Goal: Task Accomplishment & Management: Use online tool/utility

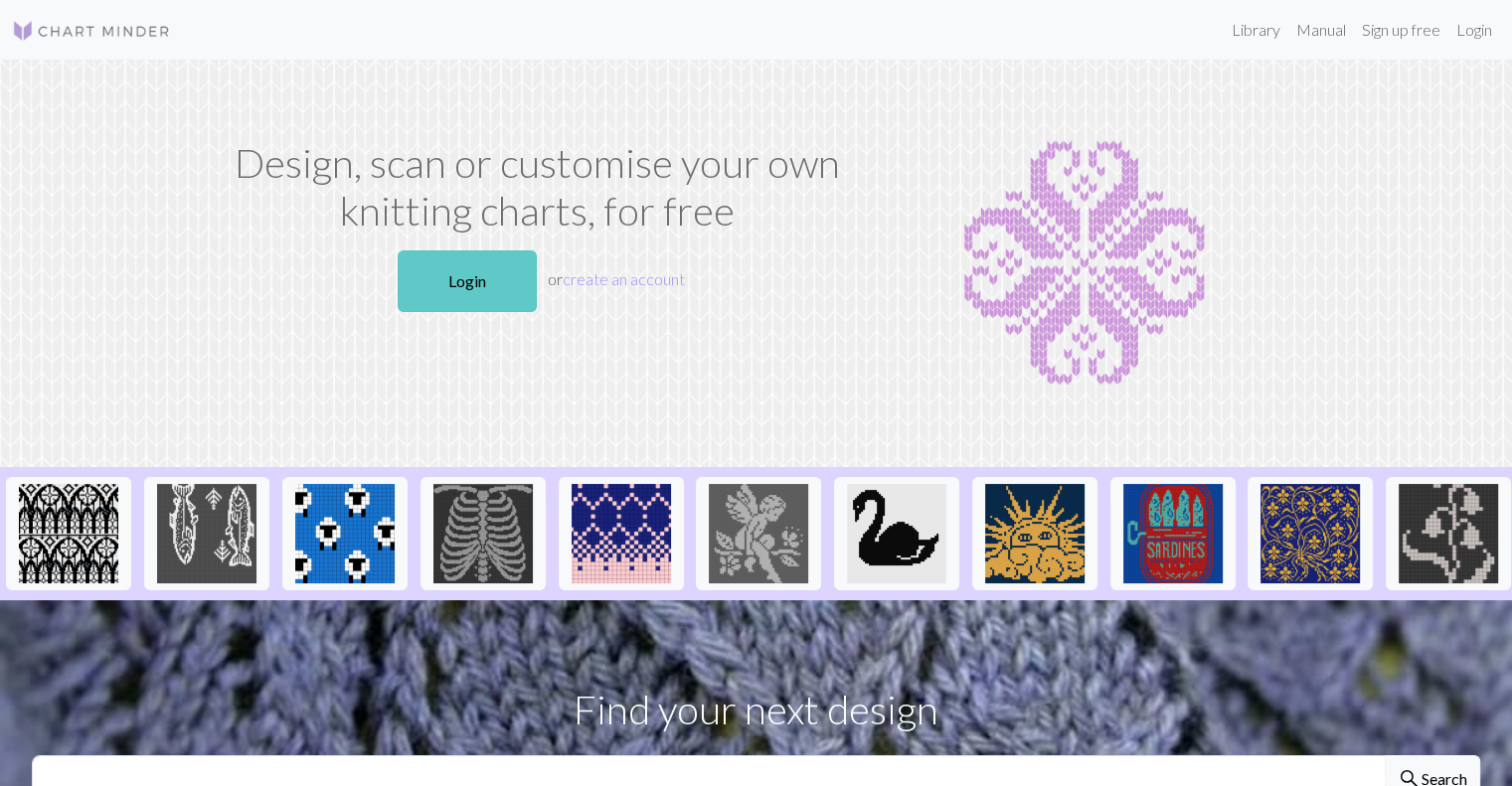
click at [478, 290] on link "Login" at bounding box center [467, 281] width 139 height 62
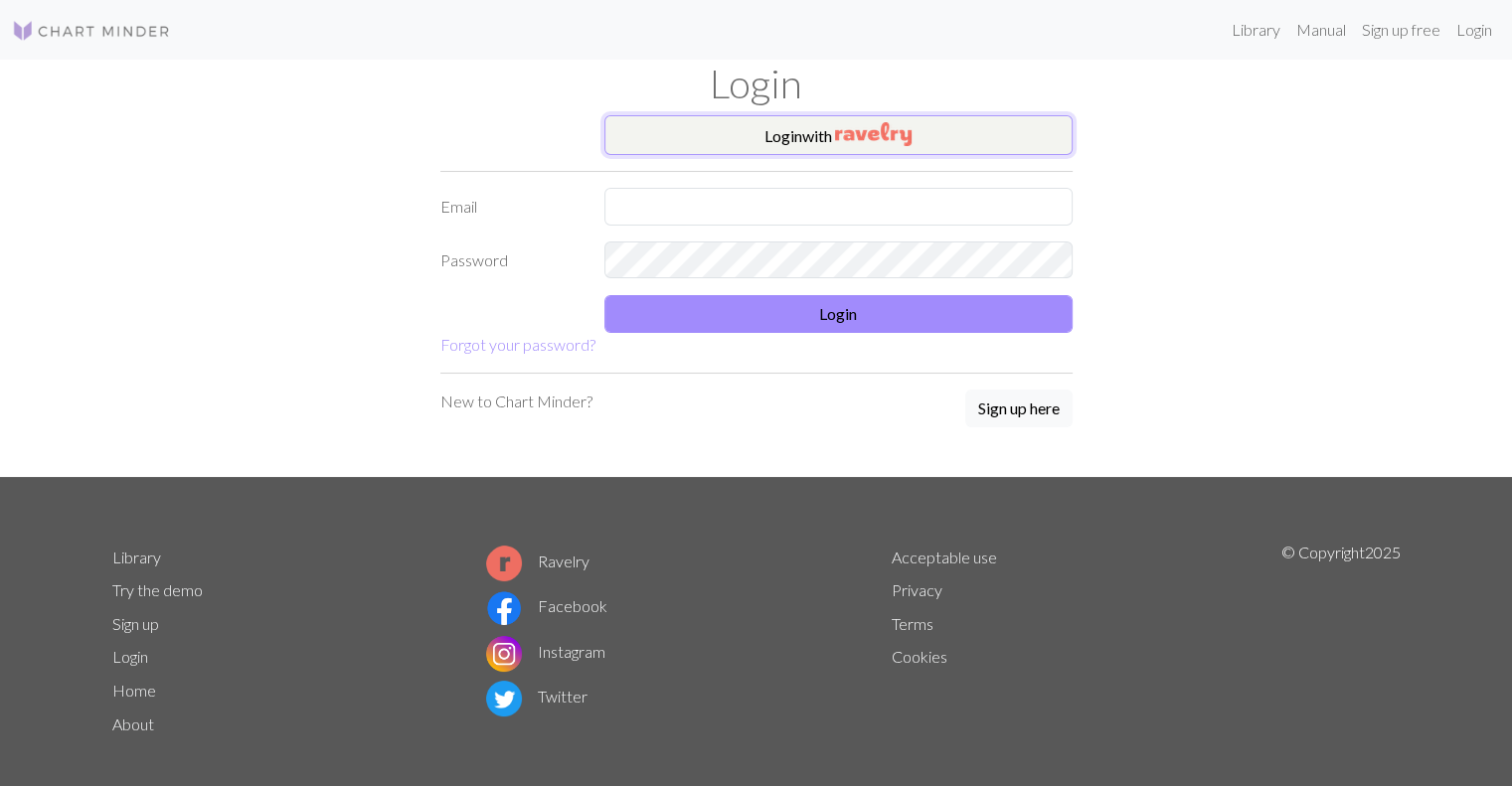
click at [851, 133] on img "button" at bounding box center [873, 134] width 77 height 24
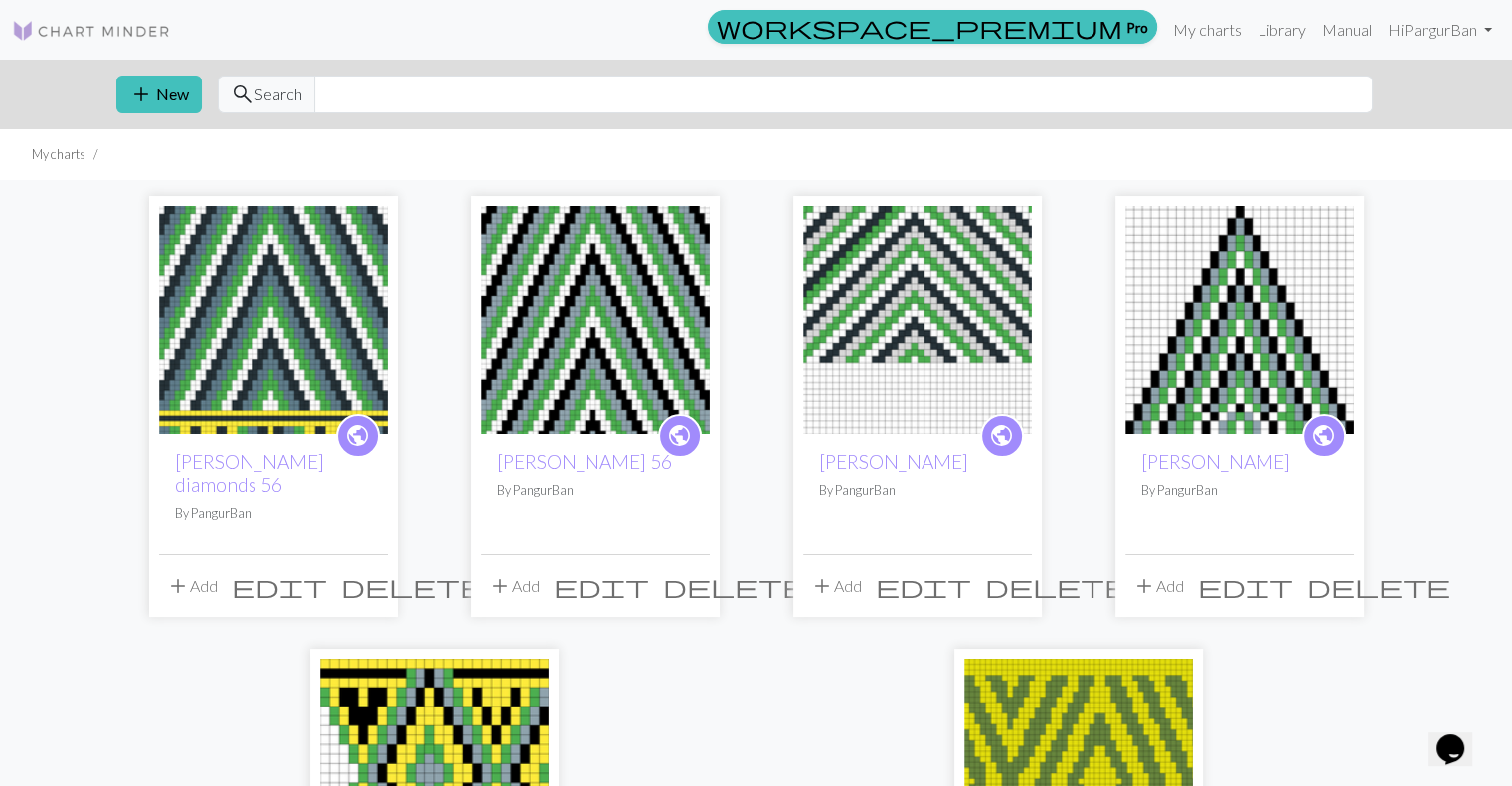
click at [302, 260] on img at bounding box center [273, 320] width 229 height 229
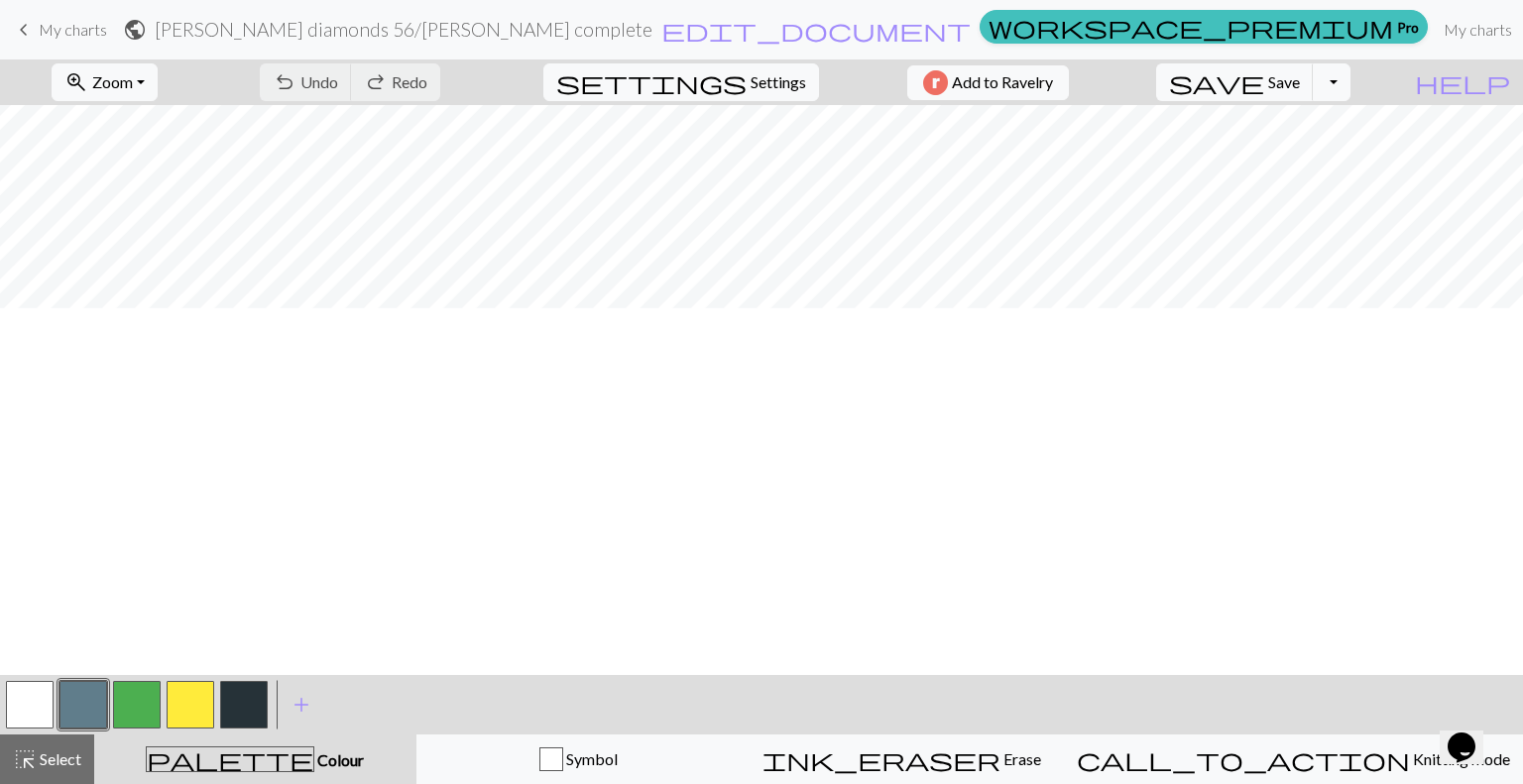
scroll to position [892, 0]
click at [133, 88] on span "Zoom" at bounding box center [112, 81] width 41 height 19
click at [158, 237] on button "50%" at bounding box center [131, 238] width 157 height 32
click at [147, 96] on button "zoom_in Zoom Zoom" at bounding box center [104, 82] width 106 height 38
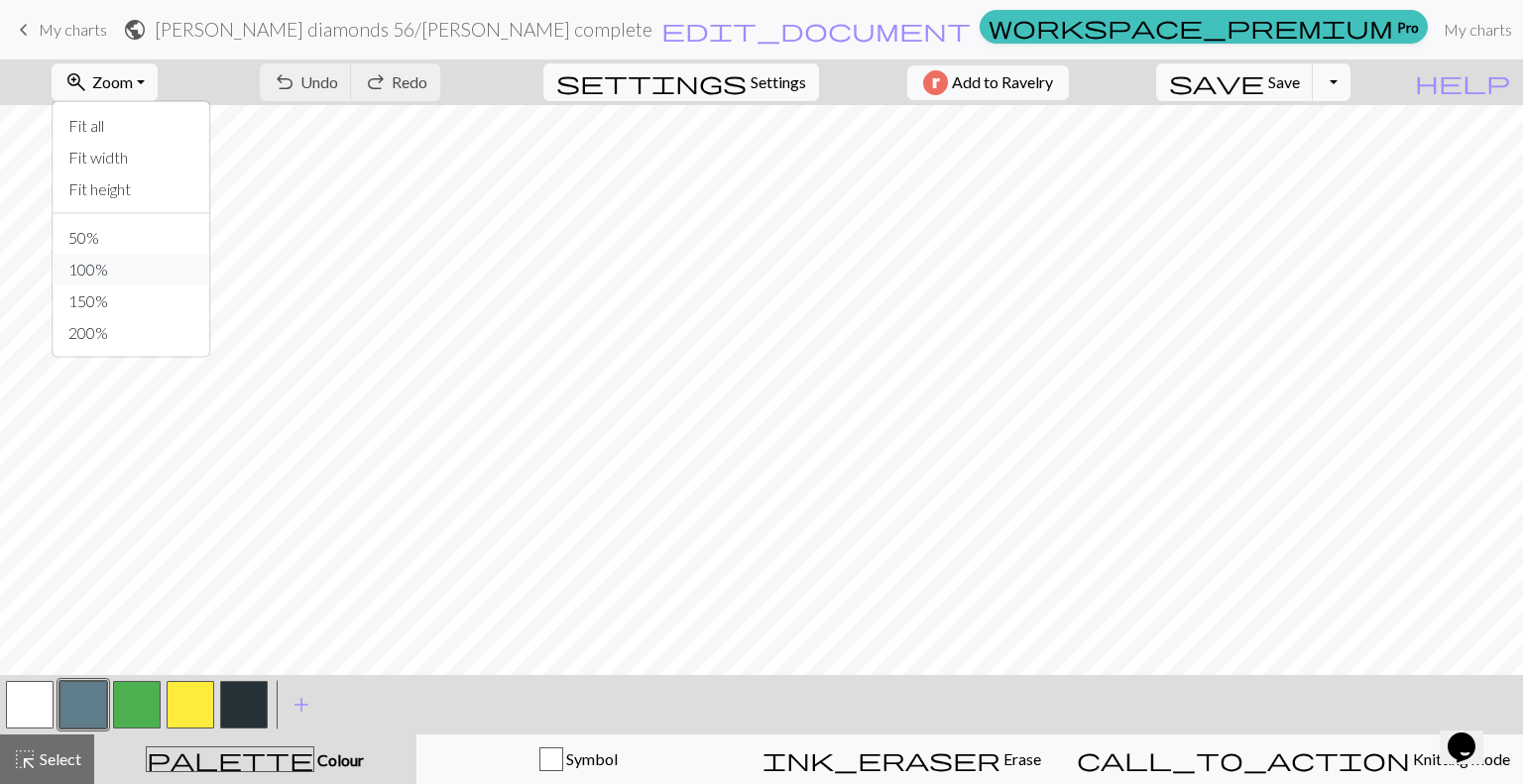
click at [159, 282] on button "100%" at bounding box center [131, 270] width 157 height 32
